Goal: Task Accomplishment & Management: Manage account settings

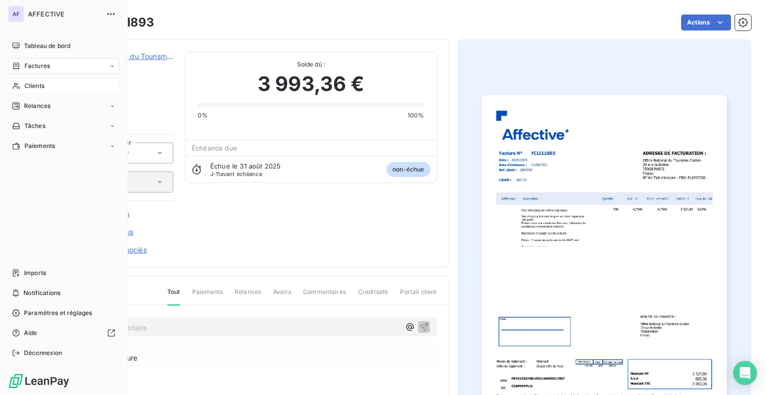
click at [16, 84] on icon at bounding box center [16, 86] width 8 height 8
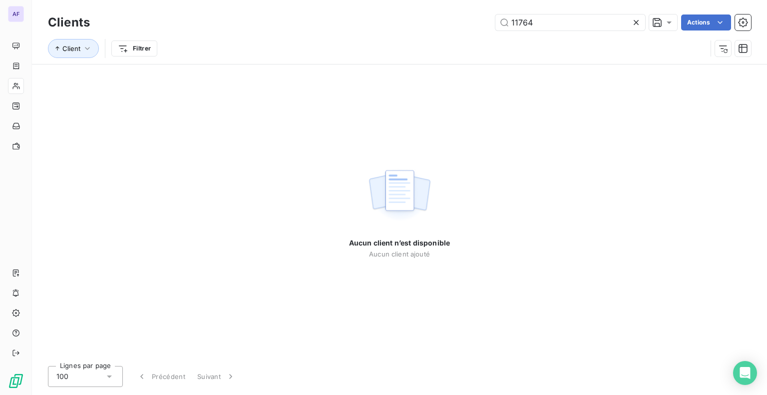
type input "11764"
click at [639, 25] on icon at bounding box center [637, 22] width 10 height 10
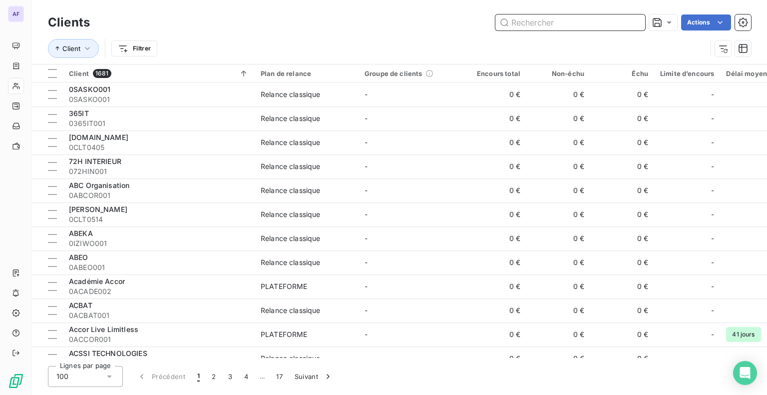
click at [614, 27] on input "text" at bounding box center [571, 22] width 150 height 16
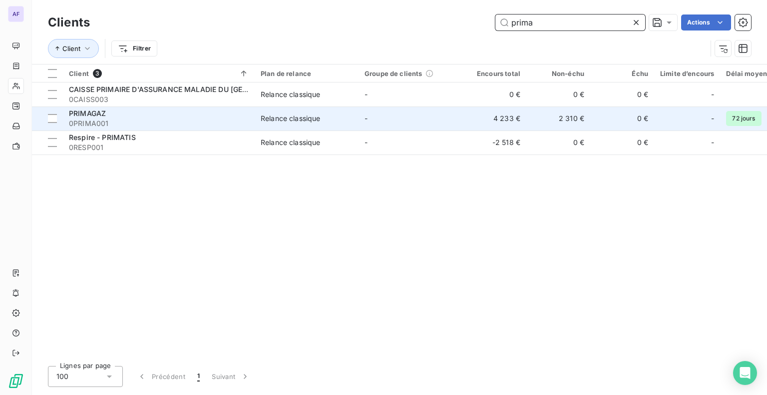
type input "prima"
click at [170, 125] on span "0PRIMA001" at bounding box center [159, 123] width 180 height 10
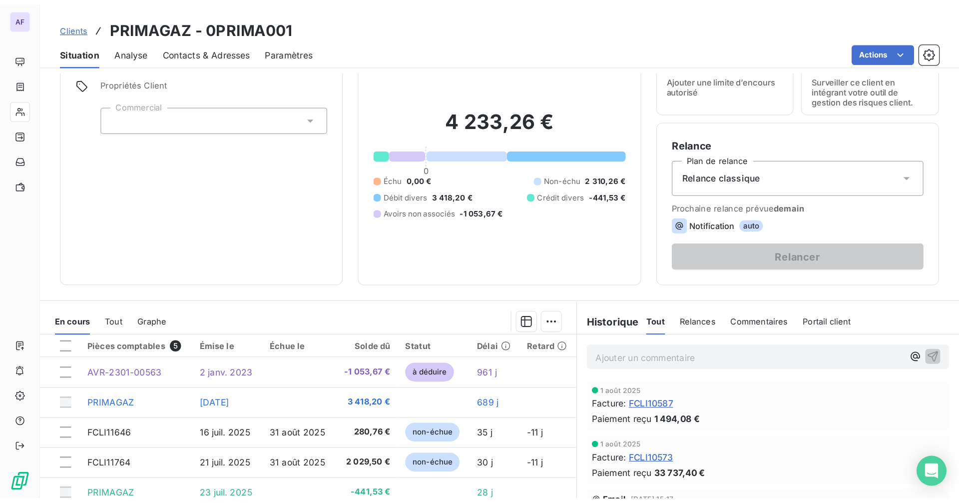
scroll to position [100, 0]
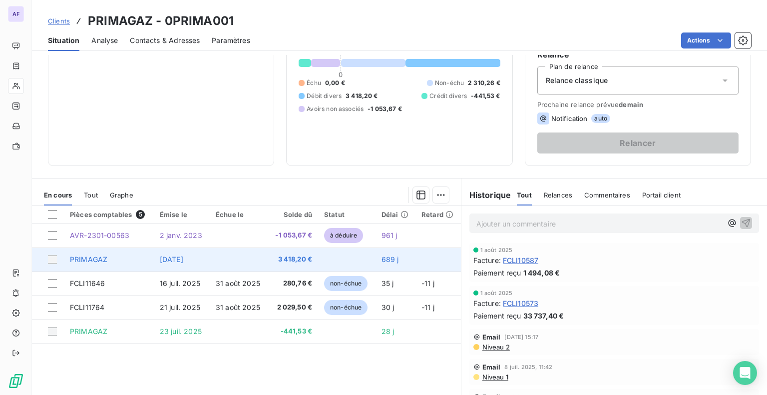
click at [264, 260] on td at bounding box center [239, 259] width 58 height 24
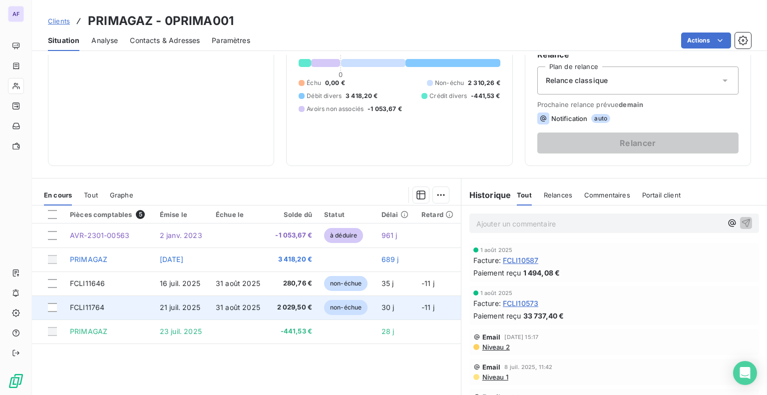
click at [198, 309] on span "21 juil. 2025" at bounding box center [180, 307] width 40 height 8
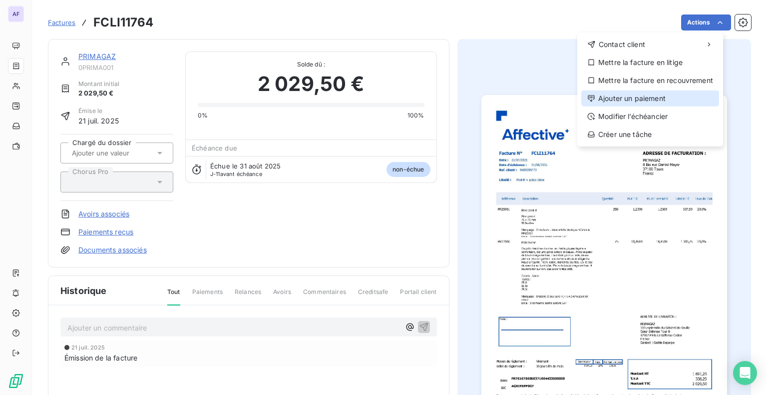
click at [677, 101] on div "Ajouter un paiement" at bounding box center [651, 98] width 138 height 16
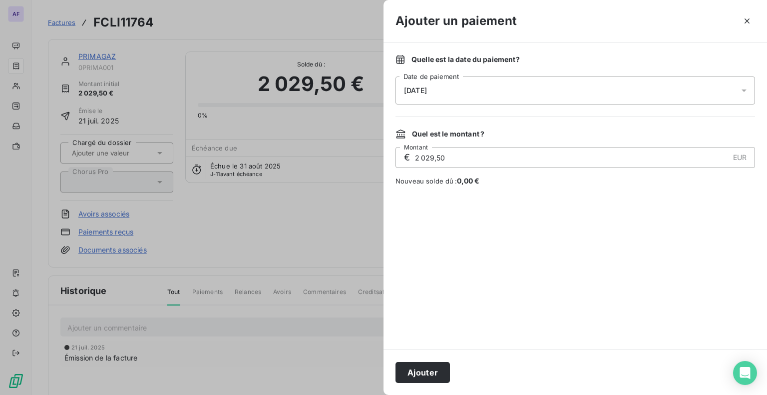
click at [499, 85] on div "[DATE]" at bounding box center [576, 90] width 360 height 28
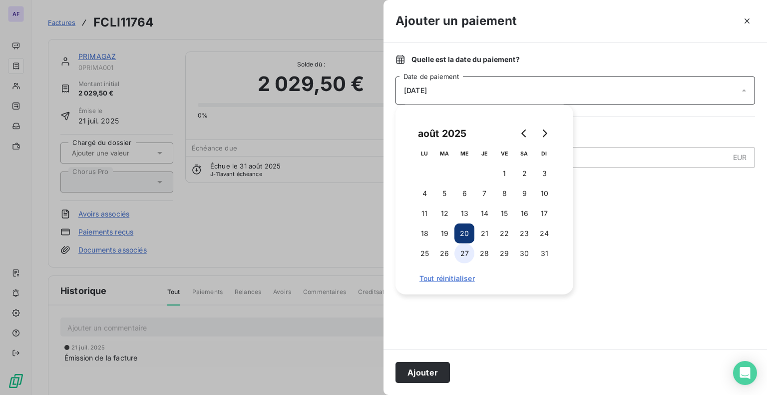
click at [467, 251] on button "27" at bounding box center [465, 253] width 20 height 20
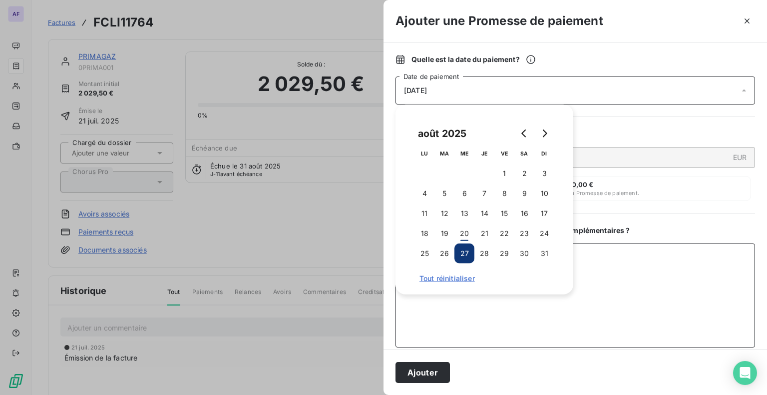
click at [644, 263] on textarea "Ajouter un commentaire ( facultatif )" at bounding box center [576, 295] width 360 height 104
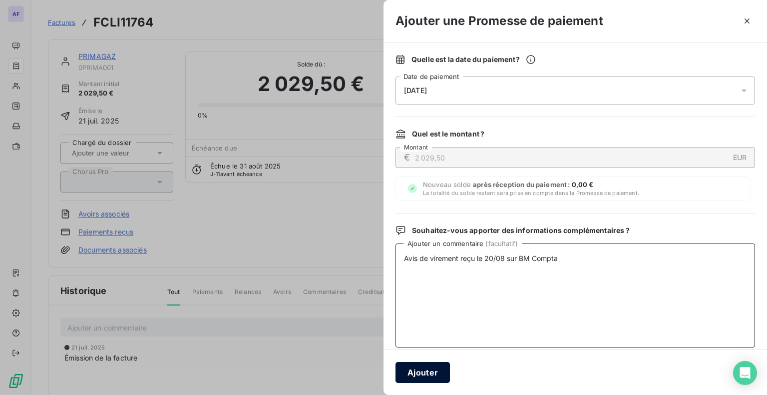
type textarea "Avis de virement reçu le 20/08 sur BM Compta"
click at [431, 371] on button "Ajouter" at bounding box center [423, 372] width 54 height 21
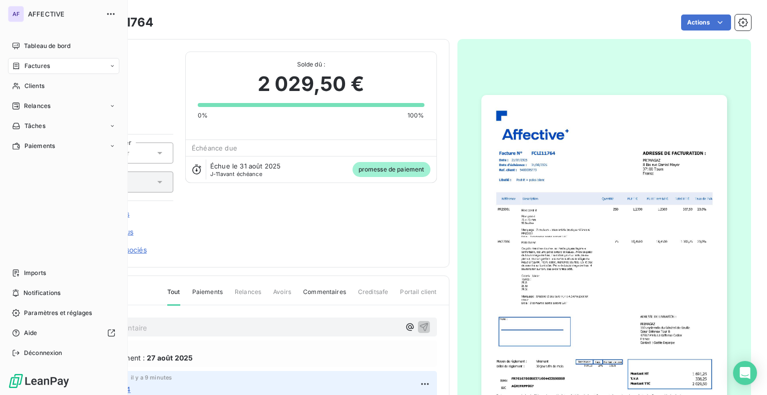
click at [12, 70] on div "Factures" at bounding box center [31, 65] width 38 height 9
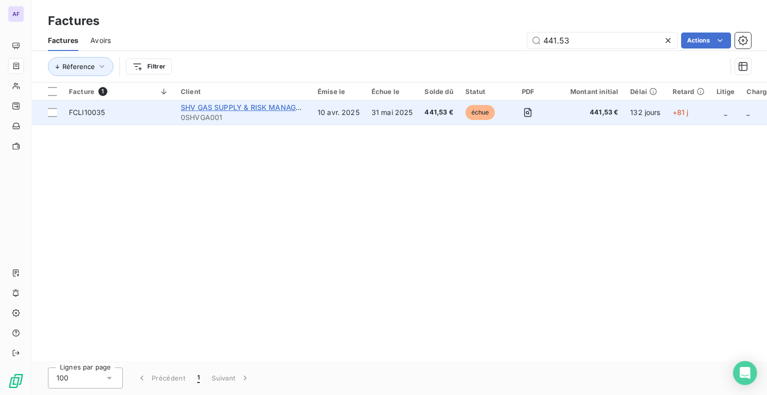
type input "441.53"
click at [277, 109] on span "SHV GAS SUPPLY & RISK MANAGEMENT" at bounding box center [251, 107] width 140 height 8
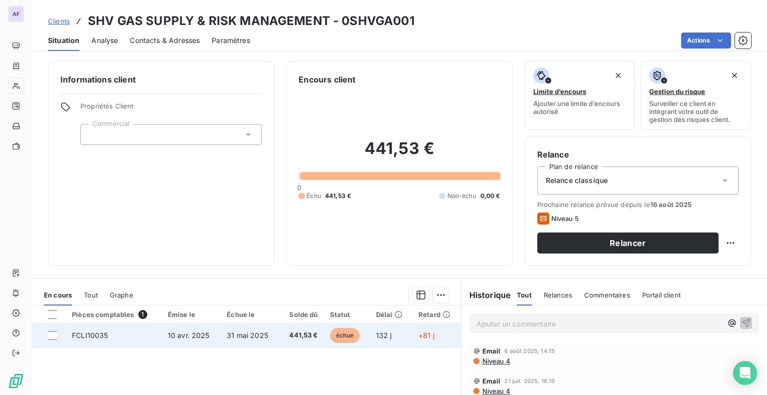
click at [240, 335] on span "31 mai 2025" at bounding box center [247, 335] width 41 height 8
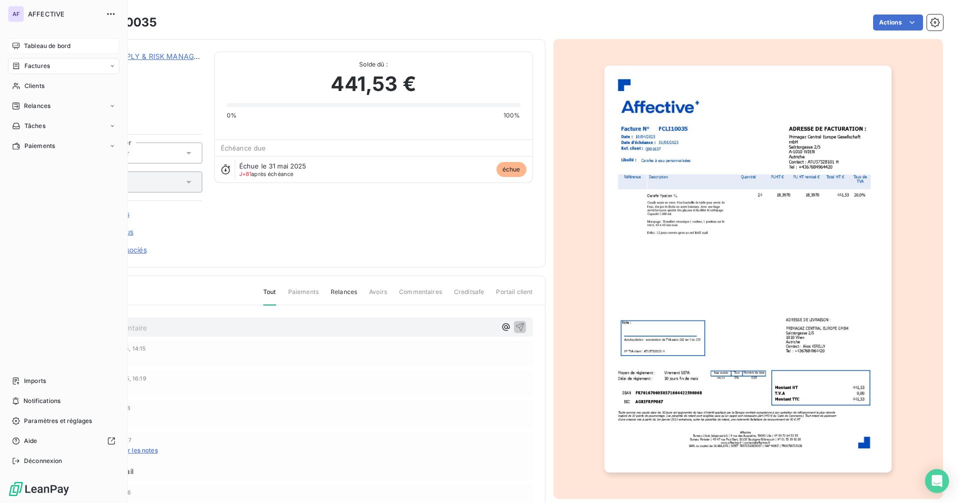
click at [19, 46] on icon at bounding box center [15, 45] width 7 height 6
